Goal: Task Accomplishment & Management: Manage account settings

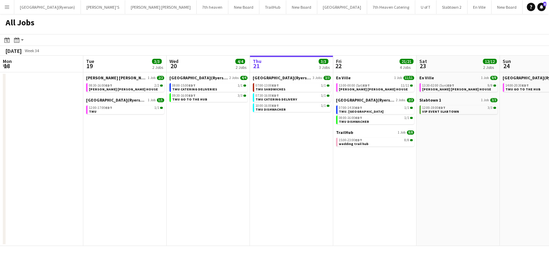
scroll to position [0, 183]
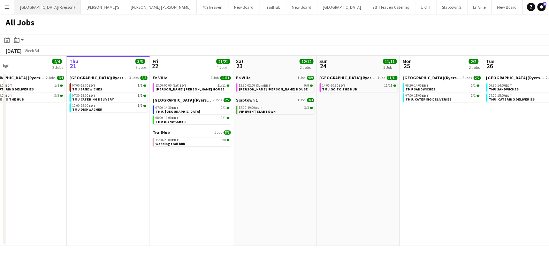
click at [14, 7] on button "Toronto Metropolitan University(Ryerson) Close" at bounding box center [47, 7] width 67 height 14
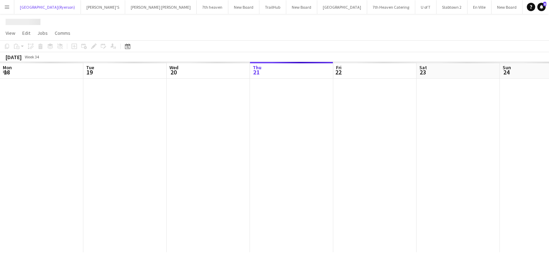
scroll to position [0, 166]
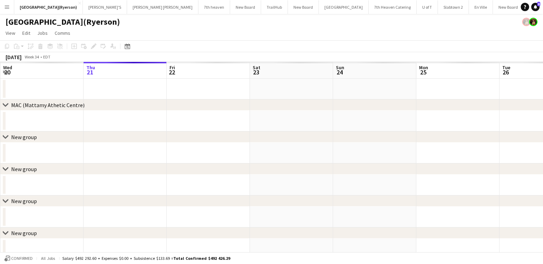
click at [9, 8] on app-icon "Menu" at bounding box center [7, 7] width 6 height 6
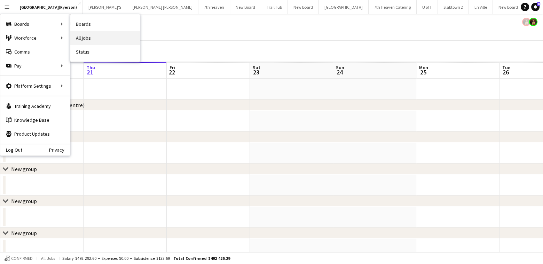
click at [98, 36] on link "All jobs" at bounding box center [105, 38] width 70 height 14
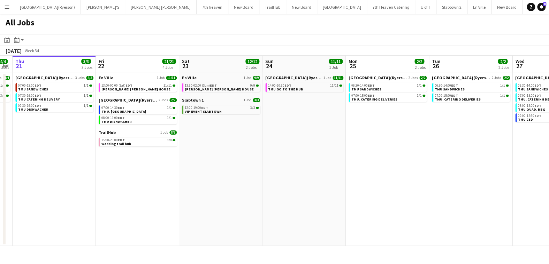
scroll to position [0, 221]
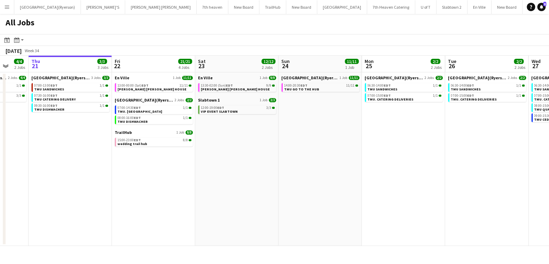
drag, startPoint x: 293, startPoint y: 133, endPoint x: 239, endPoint y: 130, distance: 54.4
click at [239, 130] on app-calendar-viewport "Mon 18 Tue 19 3/3 2 Jobs Wed 20 4/4 2 Jobs Thu 21 3/3 3 Jobs Fri 22 21/21 4 Job…" at bounding box center [274, 151] width 549 height 191
click at [126, 86] on span "13:00-00:00 (Sat) EDT" at bounding box center [132, 85] width 31 height 3
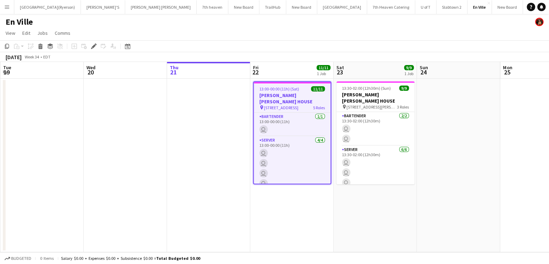
scroll to position [0, 239]
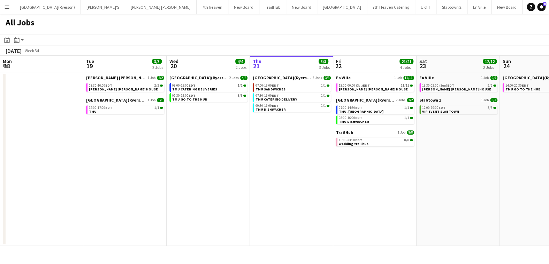
scroll to position [0, 221]
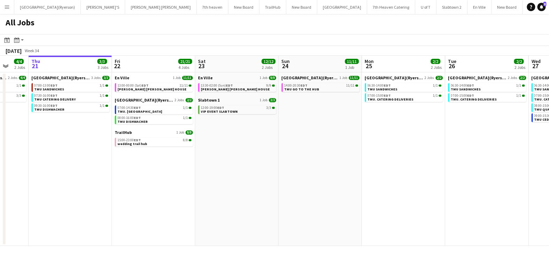
click at [5, 8] on app-icon "Menu" at bounding box center [7, 7] width 6 height 6
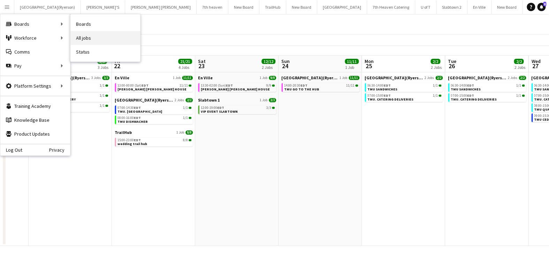
click at [87, 39] on link "All jobs" at bounding box center [105, 38] width 70 height 14
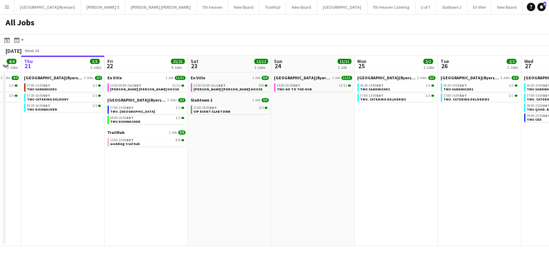
scroll to position [0, 232]
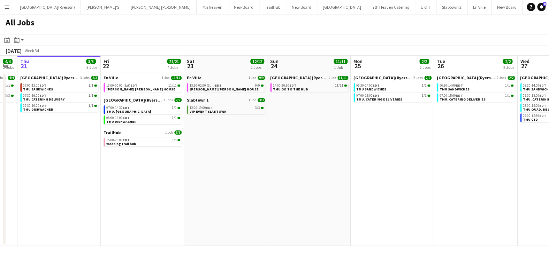
drag, startPoint x: 254, startPoint y: 194, endPoint x: 243, endPoint y: 200, distance: 12.8
click at [243, 200] on app-calendar-viewport "Mon 18 Tue 19 3/3 2 Jobs Wed 20 4/4 2 Jobs Thu 21 3/3 3 Jobs Fri 22 21/21 4 Job…" at bounding box center [274, 151] width 549 height 191
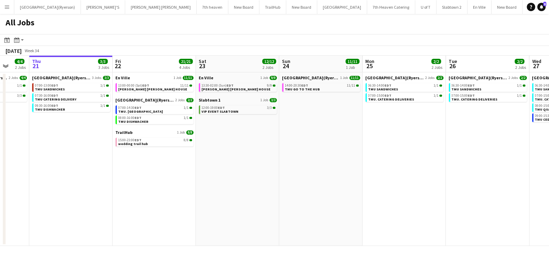
scroll to position [0, 194]
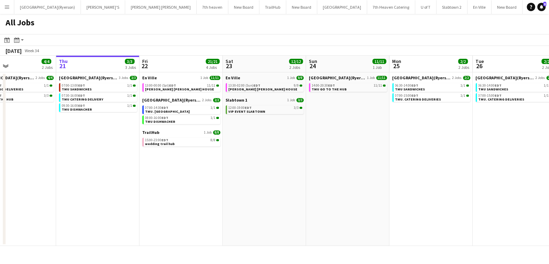
drag, startPoint x: 154, startPoint y: 188, endPoint x: 187, endPoint y: 190, distance: 32.8
click at [187, 190] on app-calendar-viewport "Mon 18 Tue 19 3/3 2 Jobs Wed 20 4/4 2 Jobs Thu 21 3/3 3 Jobs Fri 22 21/21 4 Job…" at bounding box center [274, 151] width 549 height 191
click at [168, 118] on div "08:00-16:00 EDT 1/1" at bounding box center [182, 117] width 74 height 3
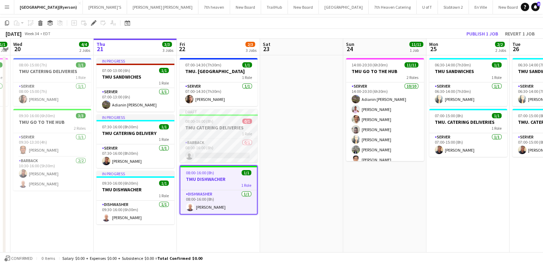
scroll to position [35, 0]
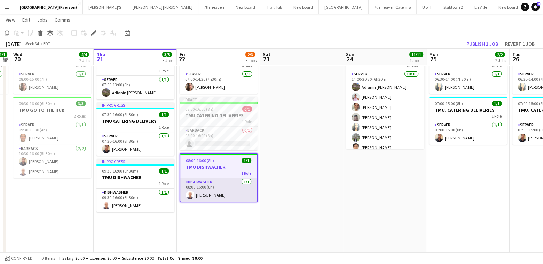
click at [191, 196] on app-user-avatar at bounding box center [190, 195] width 8 height 8
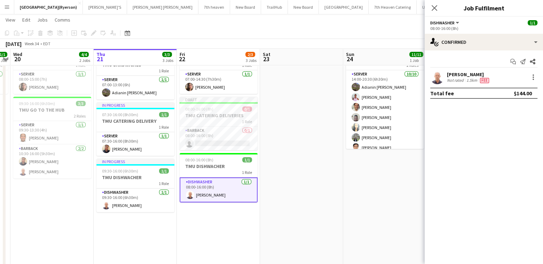
click at [434, 77] on app-user-avatar at bounding box center [438, 77] width 14 height 14
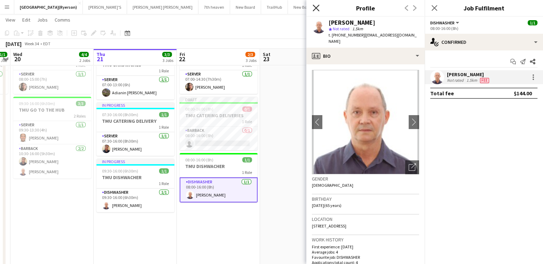
click at [315, 8] on icon "Close pop-in" at bounding box center [316, 8] width 7 height 7
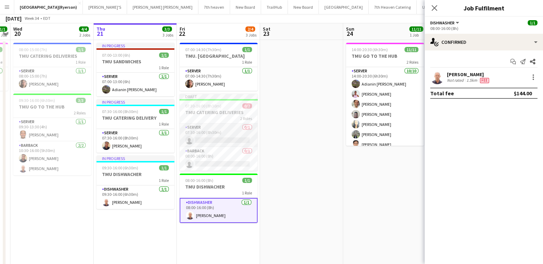
scroll to position [0, 0]
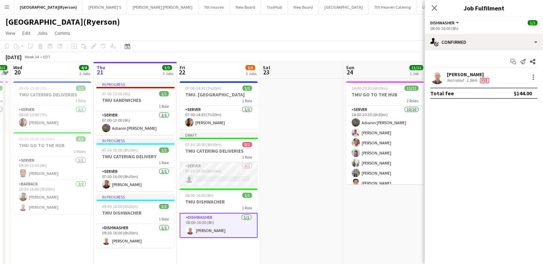
click at [208, 179] on app-card-role "SERVER 0/1 07:30-16:00 (8h30m) single-neutral-actions" at bounding box center [219, 174] width 78 height 24
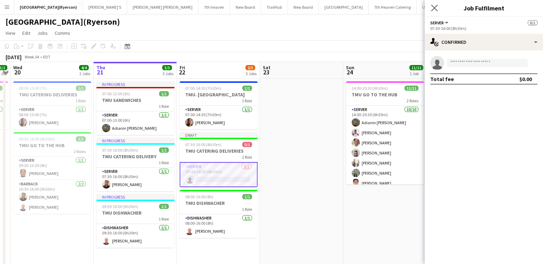
click at [432, 11] on app-icon "Close pop-in" at bounding box center [435, 8] width 10 height 10
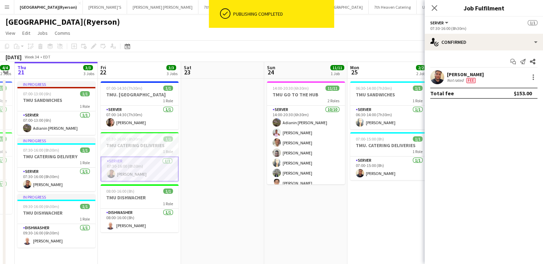
scroll to position [0, 141]
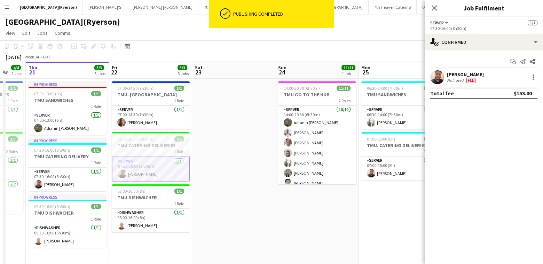
drag, startPoint x: 298, startPoint y: 163, endPoint x: 231, endPoint y: 153, distance: 67.5
click at [436, 7] on icon at bounding box center [434, 8] width 7 height 7
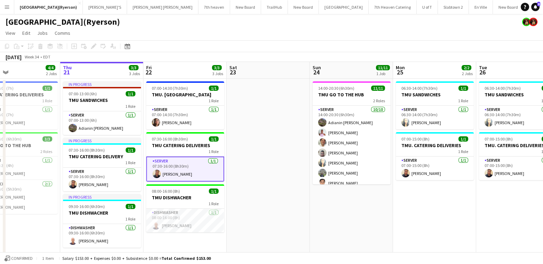
scroll to position [0, 183]
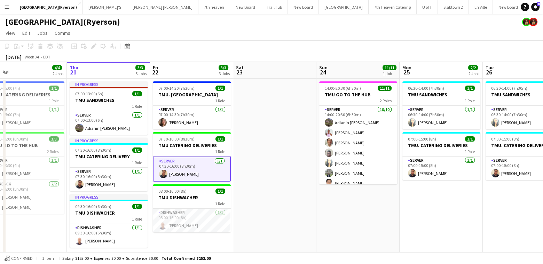
drag, startPoint x: 244, startPoint y: 152, endPoint x: 285, endPoint y: 154, distance: 41.1
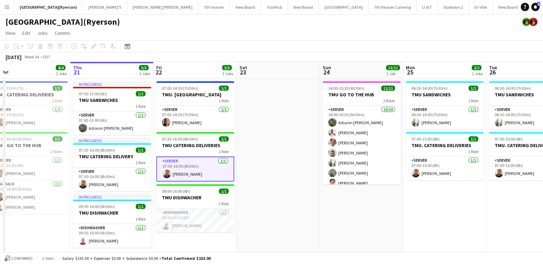
scroll to position [0, 178]
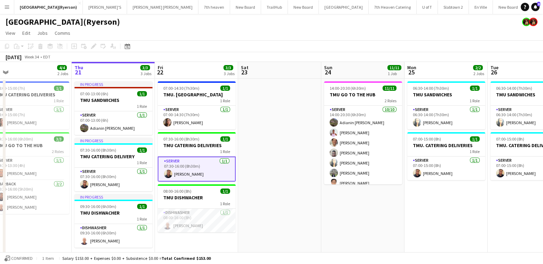
drag, startPoint x: 267, startPoint y: 160, endPoint x: 272, endPoint y: 163, distance: 5.6
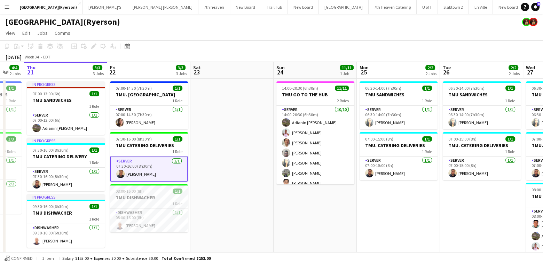
scroll to position [0, 226]
drag, startPoint x: 275, startPoint y: 162, endPoint x: 227, endPoint y: 170, distance: 48.9
